Goal: Find specific page/section: Find specific page/section

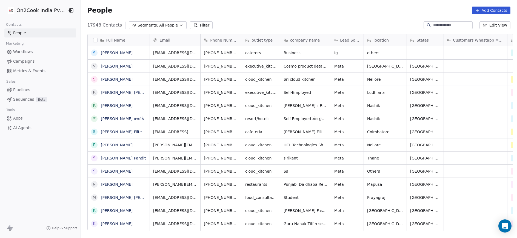
scroll to position [203, 433]
click at [193, 25] on button "Filter" at bounding box center [201, 25] width 23 height 8
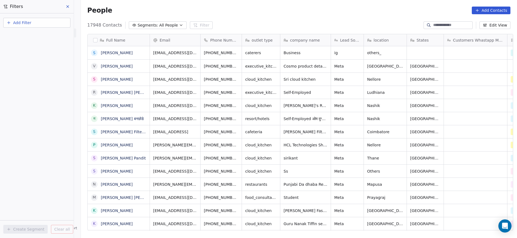
click at [33, 25] on button "Add Filter" at bounding box center [36, 23] width 67 height 10
click at [35, 35] on span "Contact properties" at bounding box center [27, 36] width 36 height 6
type input "***"
click at [24, 55] on span "Sales Rep" at bounding box center [18, 55] width 19 height 5
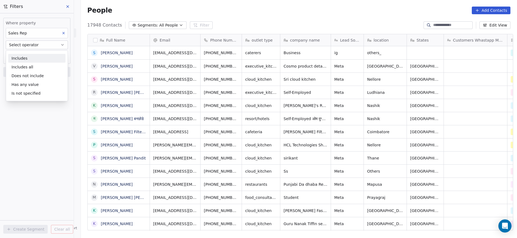
click at [24, 55] on div "Includes" at bounding box center [36, 58] width 57 height 9
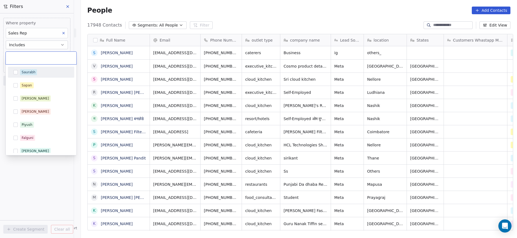
click at [27, 57] on body "On2Cook India Pvt. Ltd. Contacts People Marketing Workflows Campaigns Metrics &…" at bounding box center [258, 119] width 517 height 238
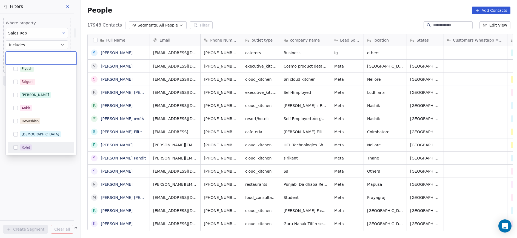
click at [19, 148] on div "Rohit" at bounding box center [41, 147] width 62 height 9
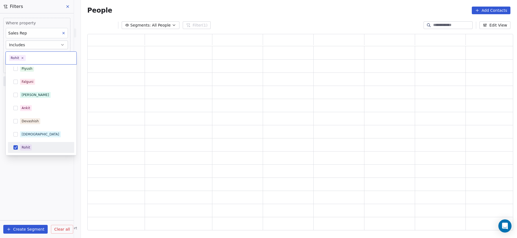
click at [40, 166] on html "On2Cook India Pvt. Ltd. Contacts People Marketing Workflows Campaigns Metrics &…" at bounding box center [258, 119] width 517 height 238
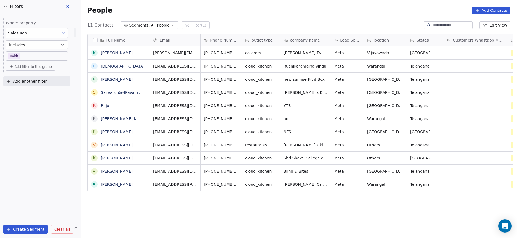
scroll to position [0, 0]
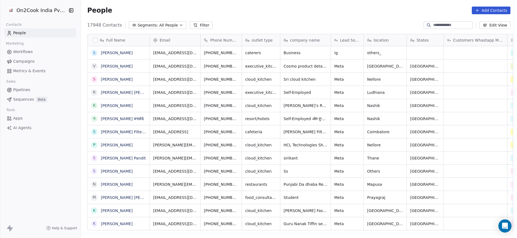
scroll to position [203, 433]
click at [190, 27] on button "Filter" at bounding box center [201, 25] width 23 height 8
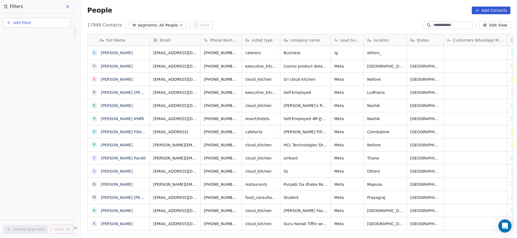
click at [21, 22] on span "Add Filter" at bounding box center [22, 23] width 18 height 6
click at [20, 35] on span "Contact properties" at bounding box center [27, 36] width 36 height 6
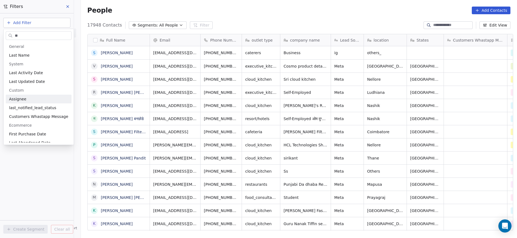
type input "**"
click at [23, 100] on span "Assignee" at bounding box center [17, 98] width 17 height 5
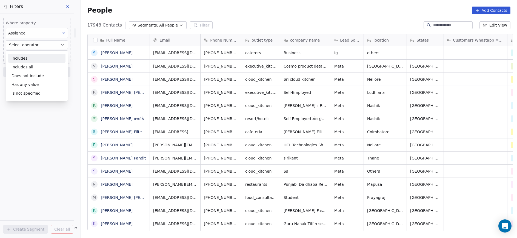
click at [28, 57] on div "Includes" at bounding box center [36, 58] width 57 height 9
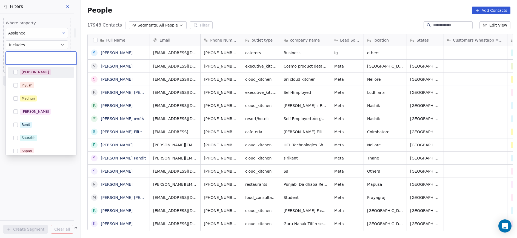
click at [28, 57] on body "On2Cook India Pvt. Ltd. Contacts People Marketing Workflows Campaigns Metrics &…" at bounding box center [258, 119] width 517 height 238
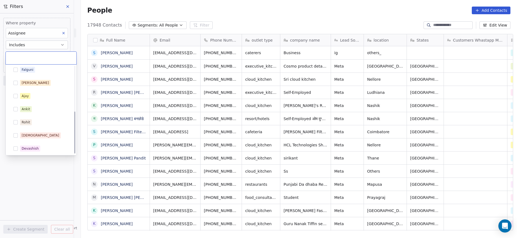
scroll to position [96, 0]
click at [21, 122] on span "Rohit" at bounding box center [26, 121] width 12 height 6
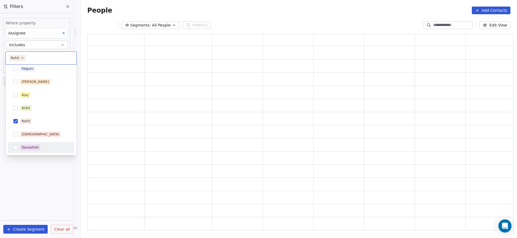
click at [50, 187] on html "On2Cook India Pvt. Ltd. Contacts People Marketing Workflows Campaigns Metrics &…" at bounding box center [258, 119] width 517 height 238
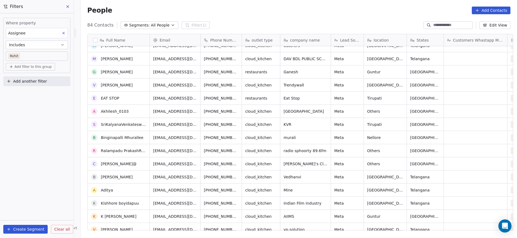
scroll to position [79, 0]
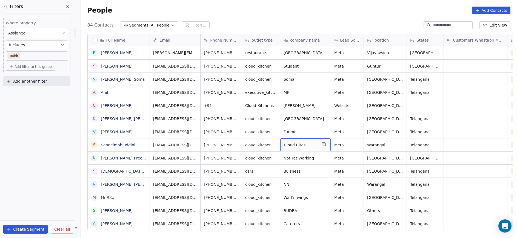
drag, startPoint x: 300, startPoint y: 148, endPoint x: 291, endPoint y: 156, distance: 12.2
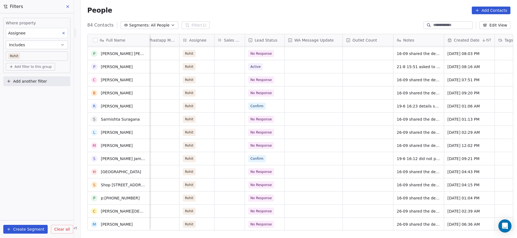
scroll to position [790, 0]
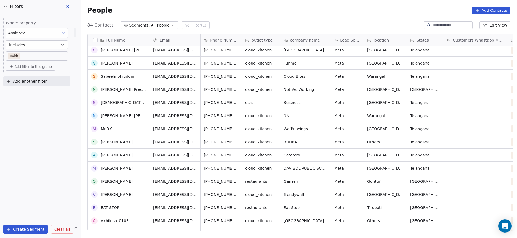
scroll to position [64, 0]
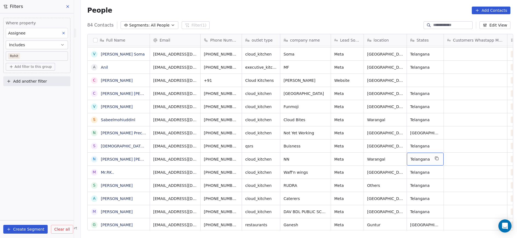
scroll to position [0, 1]
